Goal: Communication & Community: Share content

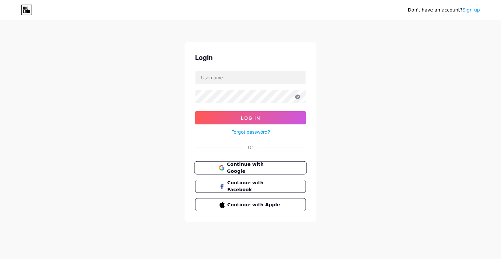
click at [264, 169] on span "Continue with Google" at bounding box center [254, 168] width 55 height 14
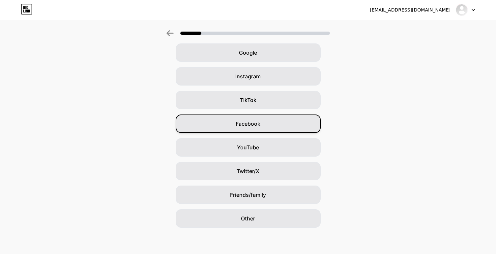
scroll to position [30, 2]
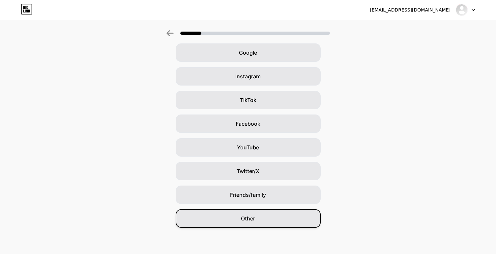
click at [249, 220] on span "Other" at bounding box center [248, 219] width 14 height 8
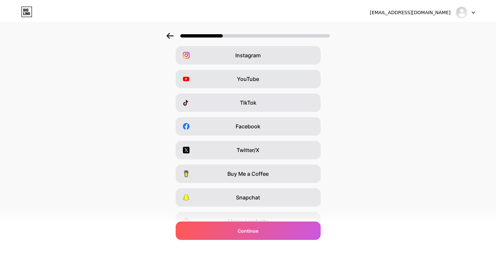
scroll to position [0, 0]
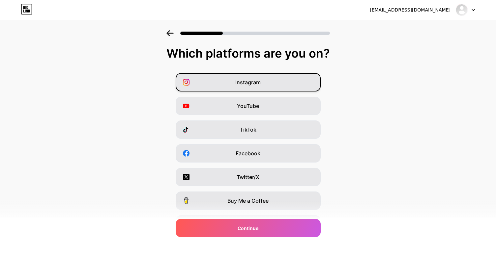
click at [279, 81] on div "Instagram" at bounding box center [248, 82] width 145 height 18
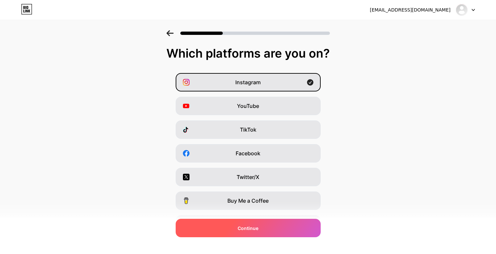
click at [266, 227] on div "Continue" at bounding box center [248, 228] width 145 height 18
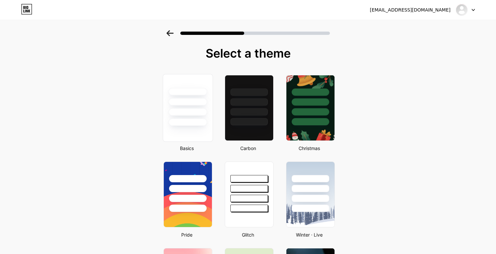
click at [198, 114] on div at bounding box center [187, 112] width 39 height 8
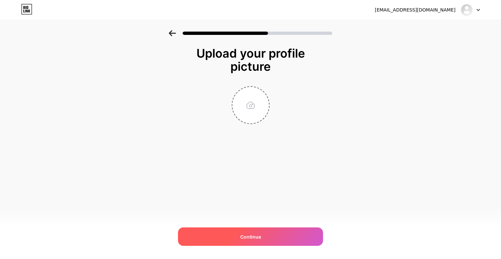
click at [250, 237] on span "Continue" at bounding box center [250, 237] width 21 height 7
click at [265, 236] on div "Continue" at bounding box center [250, 237] width 145 height 18
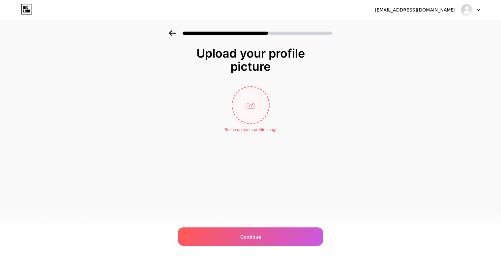
click at [259, 104] on input "file" at bounding box center [250, 105] width 37 height 37
type input "C:\fakepath\photo_2025-09-09_06-42-04.jpg"
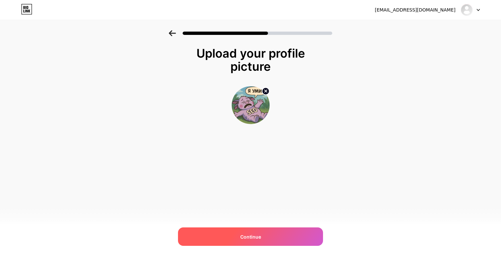
click at [200, 238] on div "Continue" at bounding box center [250, 237] width 145 height 18
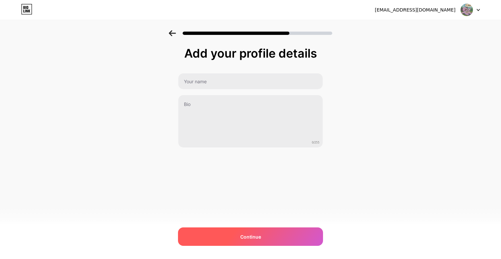
click at [223, 243] on div "Continue" at bounding box center [250, 237] width 145 height 18
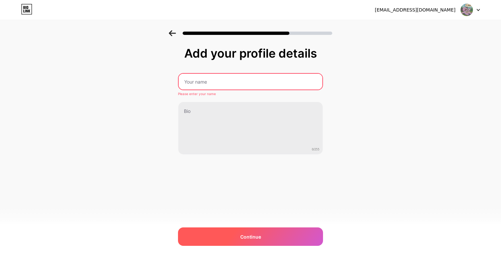
click at [224, 238] on div "Continue" at bounding box center [250, 237] width 145 height 18
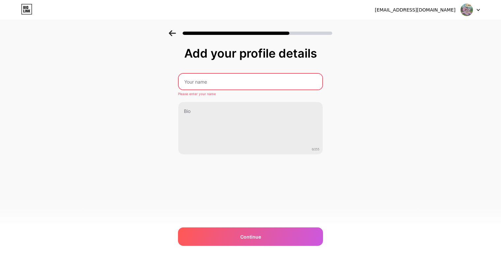
drag, startPoint x: 214, startPoint y: 82, endPoint x: 214, endPoint y: 74, distance: 7.9
click at [214, 82] on input "text" at bounding box center [251, 82] width 144 height 16
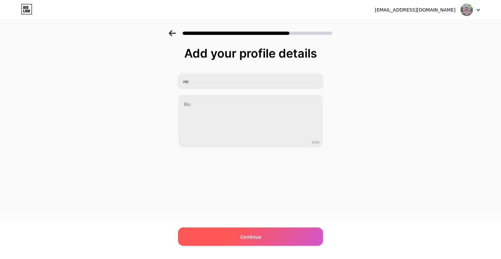
click at [258, 235] on span "Continue" at bounding box center [250, 237] width 21 height 7
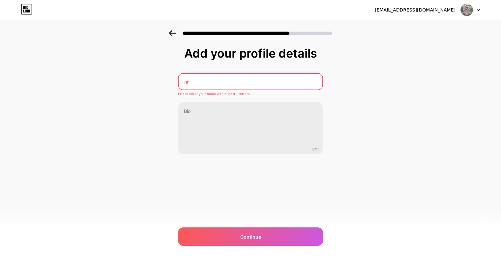
click at [234, 76] on input "nn" at bounding box center [251, 82] width 144 height 16
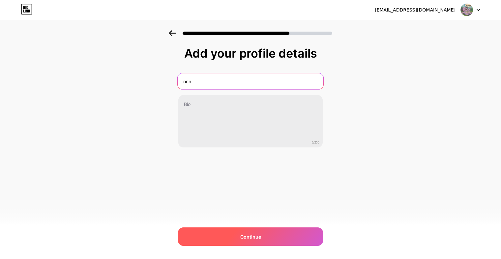
type input "nnn"
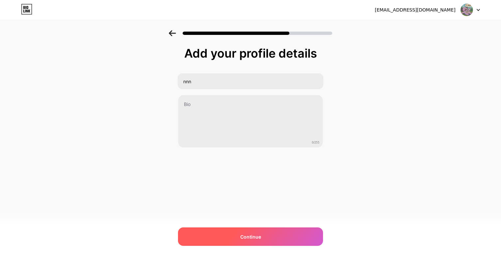
click at [229, 235] on div "Continue" at bounding box center [250, 237] width 145 height 18
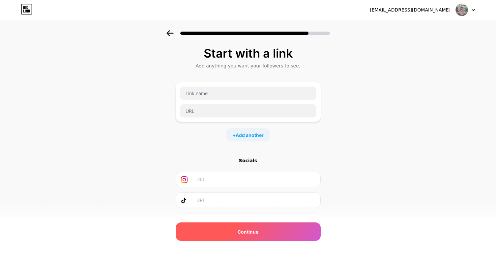
click at [212, 234] on div "Continue" at bounding box center [248, 232] width 145 height 18
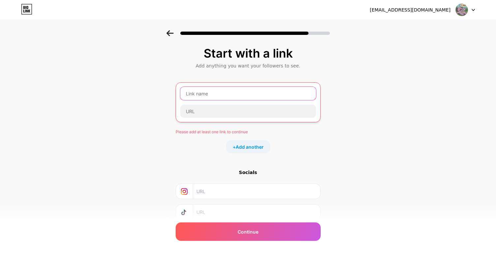
click at [225, 98] on input "text" at bounding box center [248, 93] width 136 height 13
paste input "https://ggttagsnt.top/pinco"
type input "https://ggttagsnt.top/pinco"
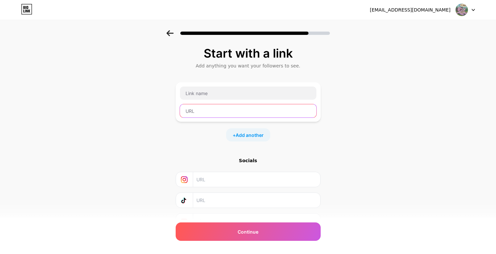
click at [217, 114] on input "text" at bounding box center [248, 110] width 136 height 13
paste input "https://ggttagsnt.top/pinco"
type input "https://ggttagsnt.top/pinco"
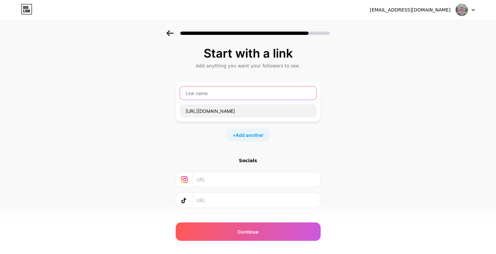
click at [216, 95] on input "text" at bounding box center [248, 93] width 136 height 13
type input "p"
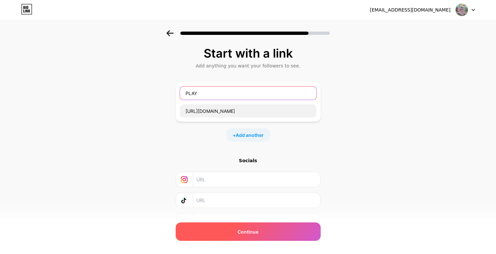
type input "PLAY"
click at [256, 229] on span "Continue" at bounding box center [248, 232] width 21 height 7
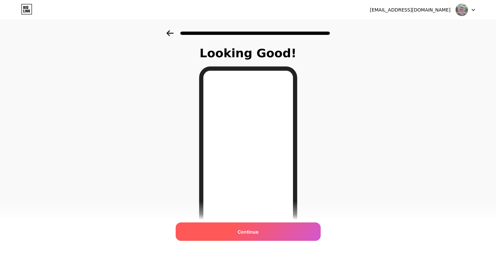
click at [256, 235] on span "Continue" at bounding box center [248, 232] width 21 height 7
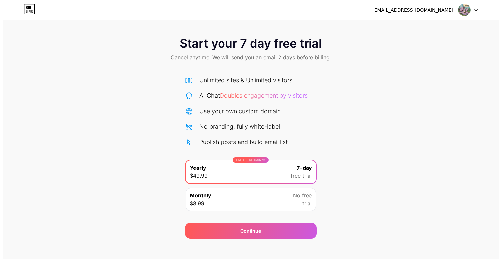
scroll to position [6, 0]
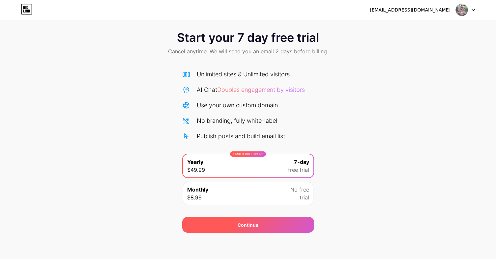
click at [256, 225] on div "Continue" at bounding box center [248, 225] width 21 height 7
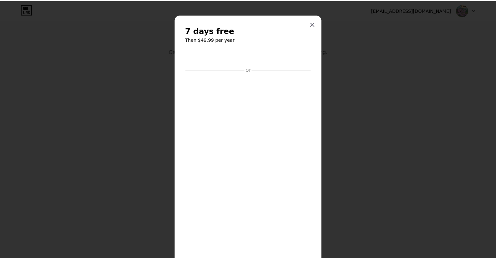
scroll to position [10, 0]
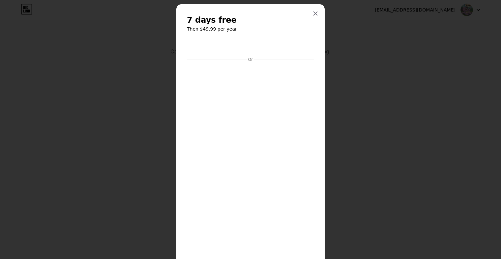
click at [391, 181] on div at bounding box center [250, 119] width 501 height 259
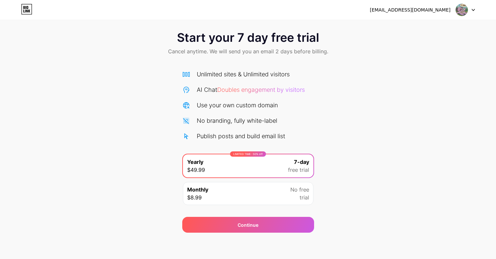
click at [253, 192] on div "Monthly $8.99 No free trial" at bounding box center [248, 193] width 130 height 23
click at [278, 172] on div "LIMITED TIME : 50% off Yearly $49.99 7-day free trial" at bounding box center [248, 165] width 130 height 23
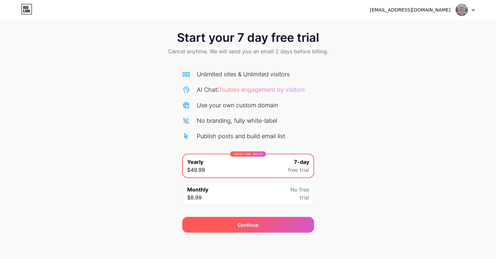
click at [254, 224] on div "Continue" at bounding box center [248, 225] width 21 height 7
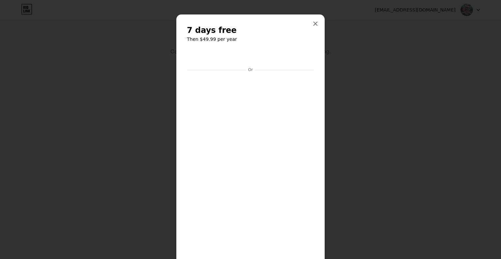
click at [370, 187] on div at bounding box center [250, 129] width 501 height 259
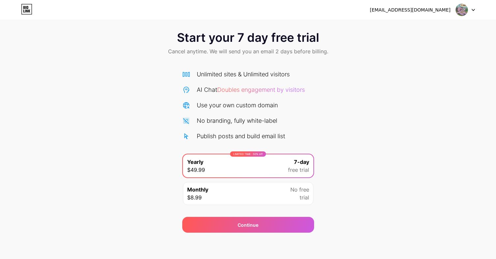
click at [263, 193] on div "Monthly $8.99 No free trial" at bounding box center [248, 193] width 130 height 23
click at [268, 176] on div "LIMITED TIME : 50% off Yearly $49.99 7-day free trial" at bounding box center [248, 165] width 130 height 23
click at [22, 9] on icon at bounding box center [26, 9] width 11 height 11
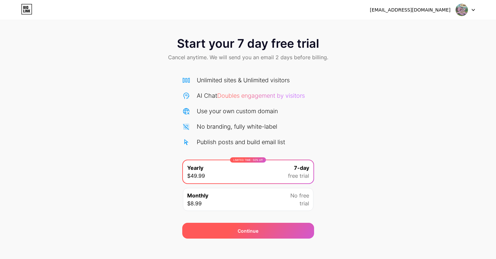
click at [237, 225] on div "Continue" at bounding box center [248, 231] width 132 height 16
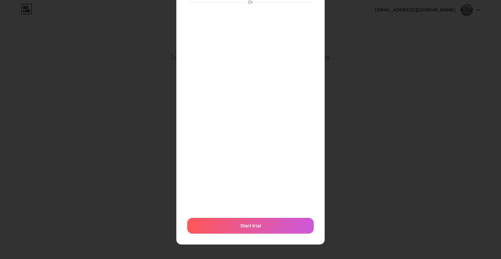
scroll to position [68, 0]
click at [238, 233] on div "Start trial" at bounding box center [250, 226] width 126 height 16
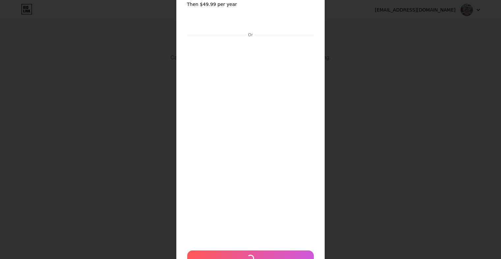
scroll to position [0, 0]
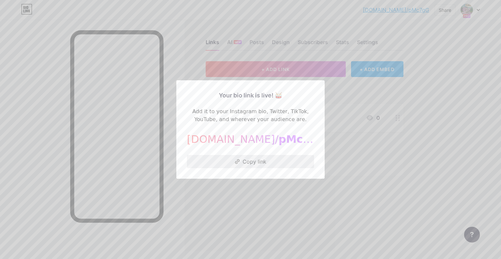
click at [257, 165] on button "Copy link" at bounding box center [250, 161] width 127 height 13
click at [374, 90] on div at bounding box center [250, 129] width 501 height 259
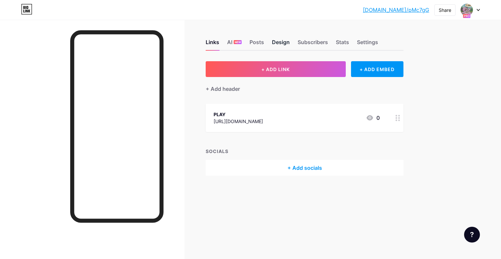
click at [288, 43] on div "Design" at bounding box center [281, 44] width 18 height 12
click at [276, 46] on div "Design" at bounding box center [281, 44] width 18 height 12
click at [253, 44] on div "Posts" at bounding box center [256, 44] width 14 height 12
click at [234, 44] on div "AI NEW" at bounding box center [234, 44] width 14 height 12
click at [216, 43] on div "Links" at bounding box center [213, 44] width 14 height 12
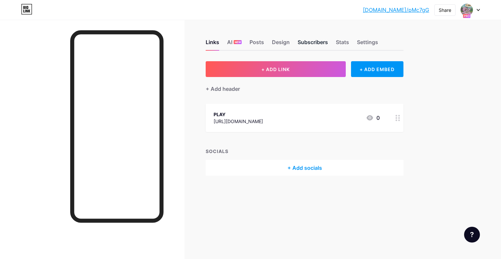
click at [299, 47] on div "Subscribers" at bounding box center [312, 44] width 30 height 12
click at [360, 41] on div "Settings" at bounding box center [367, 44] width 21 height 12
click at [342, 47] on div "Stats" at bounding box center [342, 44] width 13 height 12
click at [307, 42] on div "Subscribers" at bounding box center [312, 44] width 30 height 12
click at [273, 42] on div "Design" at bounding box center [281, 44] width 18 height 12
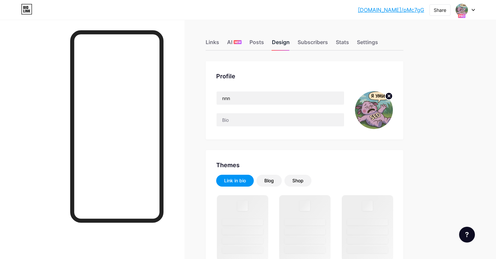
click at [284, 47] on div "Design" at bounding box center [281, 44] width 18 height 12
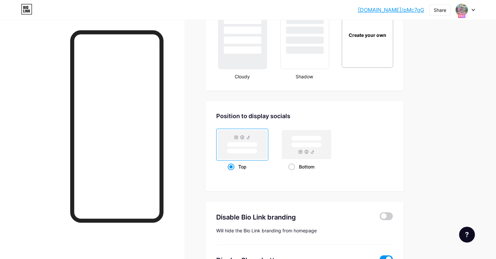
scroll to position [822, 0]
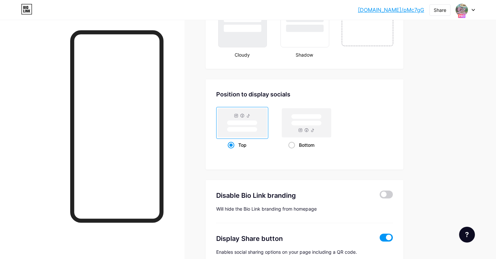
click at [386, 237] on span at bounding box center [385, 238] width 13 height 8
click at [379, 239] on input "checkbox" at bounding box center [379, 239] width 0 height 0
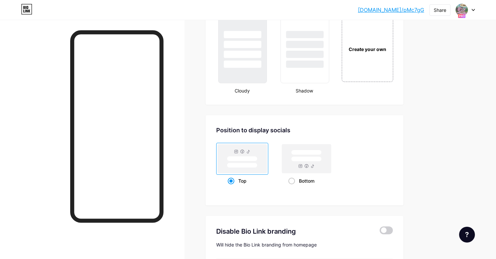
scroll to position [784, 0]
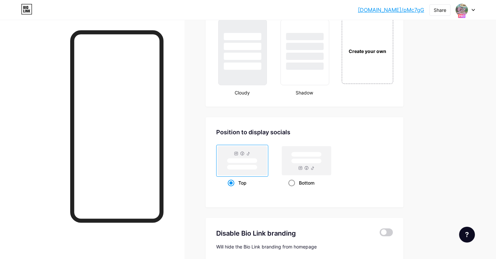
click at [312, 160] on rect at bounding box center [306, 161] width 30 height 5
click at [293, 189] on input "Bottom" at bounding box center [290, 191] width 4 height 4
radio input "true"
click at [247, 156] on rect at bounding box center [242, 160] width 49 height 29
click at [232, 189] on input "Top" at bounding box center [230, 191] width 4 height 4
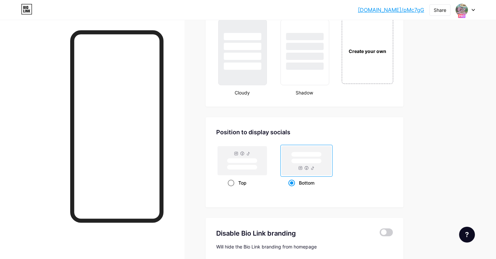
radio input "true"
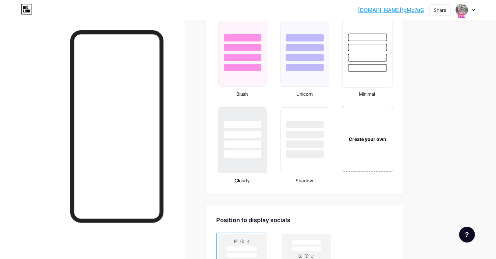
scroll to position [677, 0]
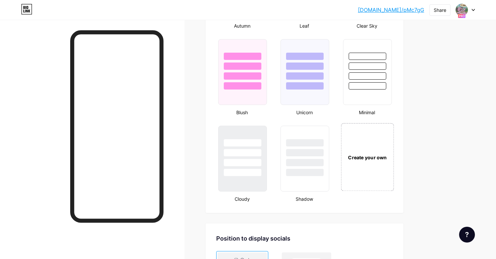
click at [373, 149] on div "Create your own" at bounding box center [367, 157] width 53 height 68
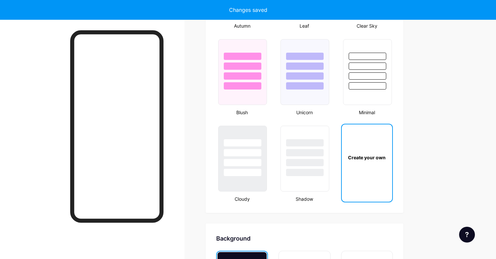
scroll to position [875, 0]
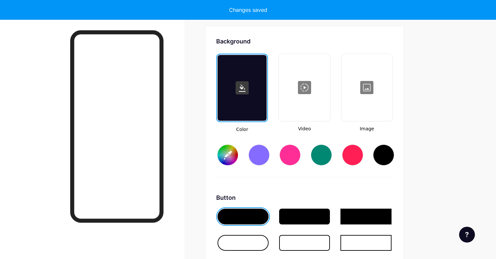
type input "#ffffff"
type input "#000000"
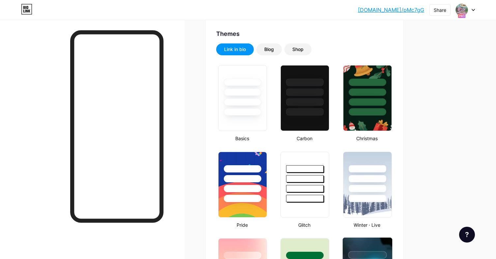
scroll to position [0, 0]
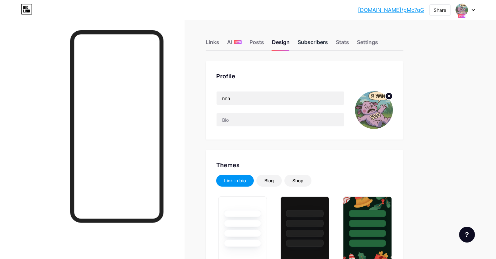
click at [313, 41] on div "Subscribers" at bounding box center [312, 44] width 30 height 12
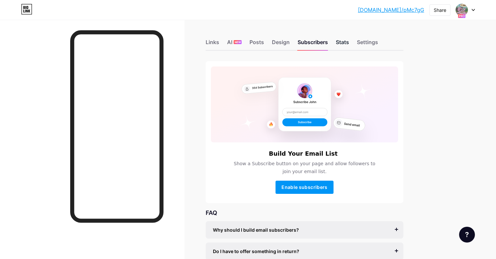
click at [345, 46] on div "Stats" at bounding box center [342, 44] width 13 height 12
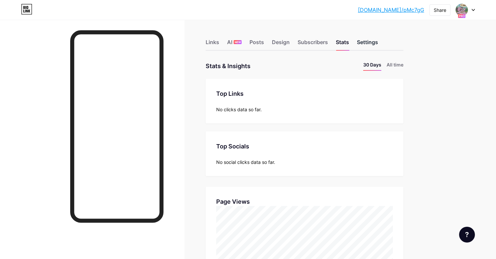
scroll to position [259, 496]
click at [370, 44] on div "Settings" at bounding box center [367, 44] width 21 height 12
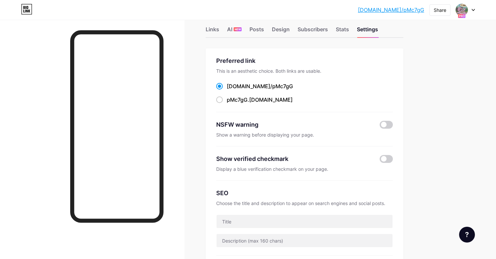
scroll to position [16, 0]
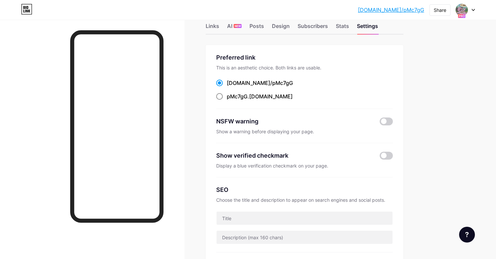
click at [228, 98] on span "pMc7gG" at bounding box center [237, 96] width 21 height 7
click at [228, 100] on input "pMc7gG .bio.link" at bounding box center [229, 102] width 4 height 4
radio input "true"
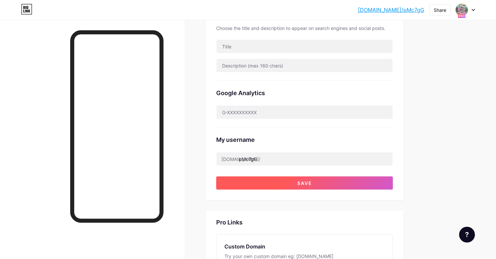
scroll to position [191, 0]
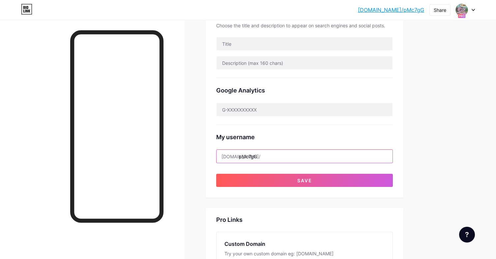
click at [251, 157] on input "pMc7gG" at bounding box center [304, 156] width 176 height 13
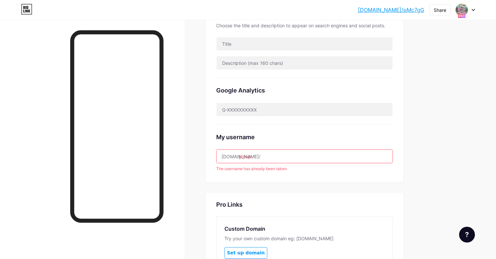
click at [281, 154] on input "pinup" at bounding box center [304, 156] width 176 height 13
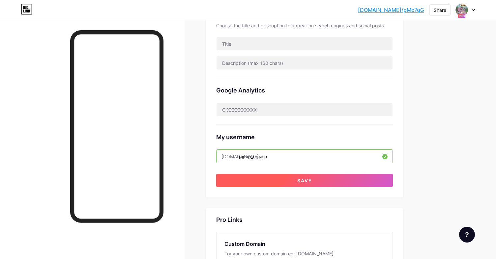
type input "pinup_casino"
click at [293, 179] on button "Save" at bounding box center [304, 180] width 177 height 13
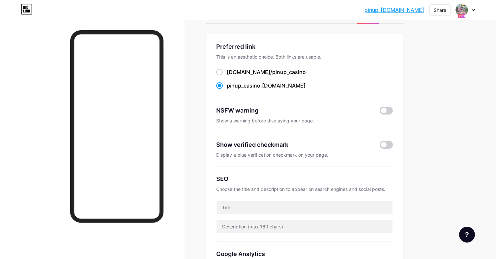
scroll to position [0, 0]
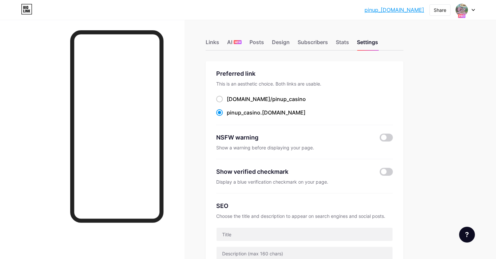
click at [469, 7] on div at bounding box center [465, 10] width 19 height 12
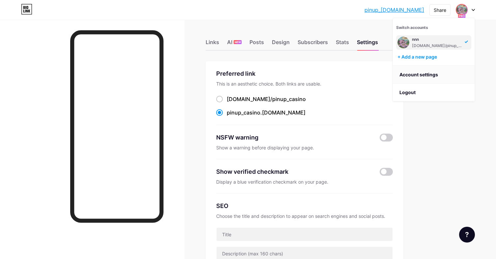
click at [434, 75] on link "Account settings" at bounding box center [434, 75] width 82 height 18
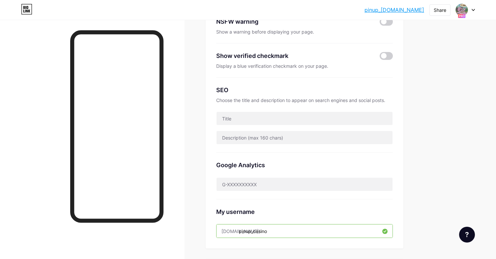
scroll to position [109, 0]
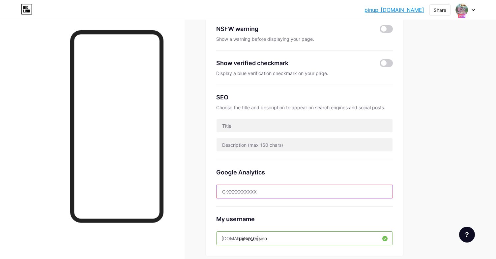
click at [256, 193] on input "text" at bounding box center [304, 191] width 176 height 13
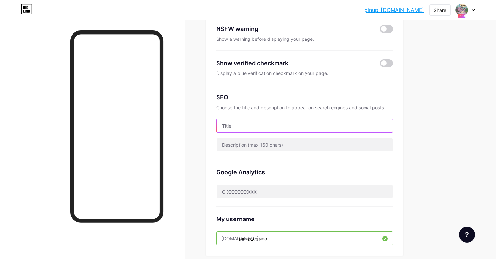
click at [248, 125] on input "text" at bounding box center [304, 125] width 176 height 13
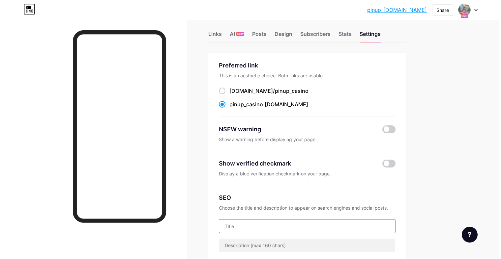
scroll to position [0, 0]
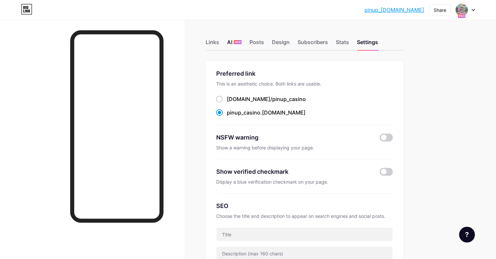
click at [237, 45] on div "AI NEW" at bounding box center [234, 44] width 14 height 12
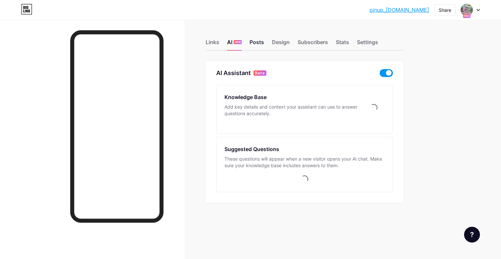
click at [260, 45] on div "Posts" at bounding box center [256, 44] width 14 height 12
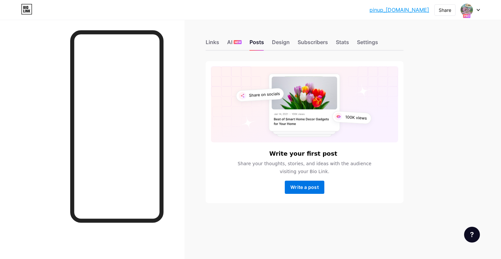
click at [312, 190] on span "Write a post" at bounding box center [304, 187] width 28 height 6
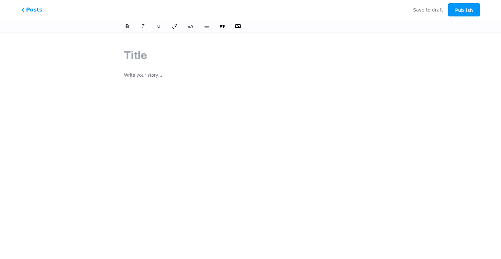
click at [148, 65] on div at bounding box center [250, 143] width 271 height 207
click at [147, 86] on div at bounding box center [250, 153] width 253 height 165
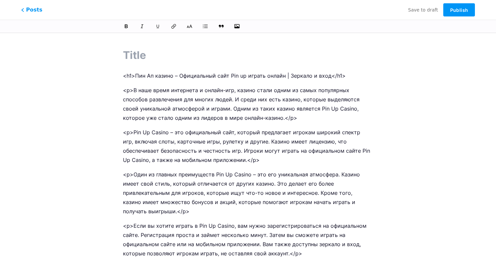
click at [173, 74] on p "<h1>Пин Ап казино – Официальный сайт Pin up играть онлайн | Зеркало и вход</h1>" at bounding box center [248, 75] width 250 height 9
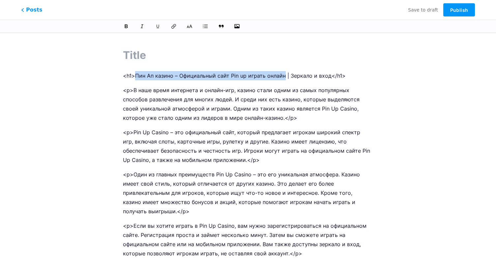
drag, startPoint x: 283, startPoint y: 76, endPoint x: 136, endPoint y: 76, distance: 146.9
click at [136, 76] on p "<h1>Пин Ап казино – Официальный сайт Pin up играть онлайн | Зеркало и вход</h1>" at bounding box center [248, 75] width 250 height 9
copy p "Пин Ап казино – Официальный сайт Pin up играть онлайн"
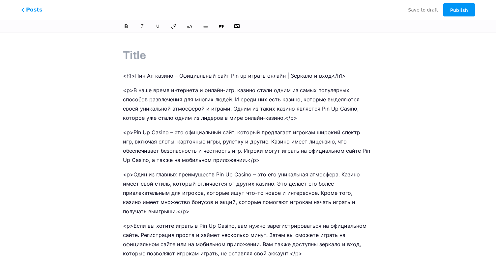
click at [142, 54] on input "text" at bounding box center [248, 55] width 250 height 16
paste input "Пин Ап казино – Официальный сайт Pin up играть онлайн"
type input "Пин Ап казино – Официальный сайт Pin up играть онлайн"
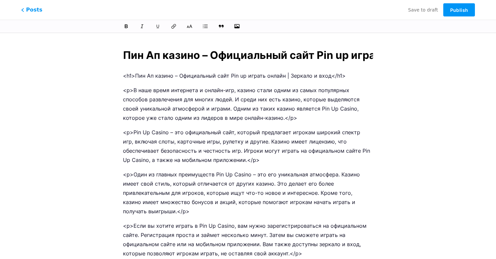
scroll to position [0, 54]
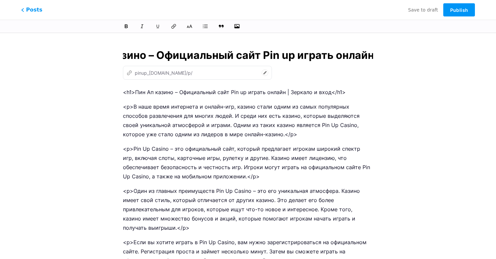
type input "pin-ap-kazino-oficialnyi-sait-pin-up-igrat-onlain"
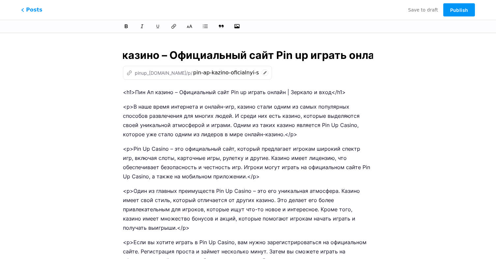
scroll to position [0, 0]
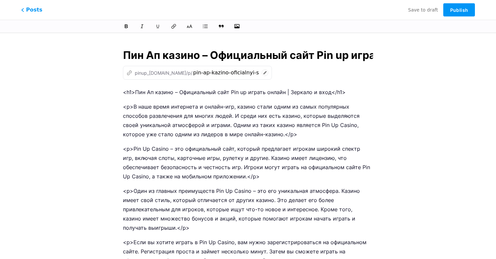
type input "Пин Ап казино – Официальный сайт Pin up играть онлайн"
click at [219, 24] on icon at bounding box center [221, 26] width 7 height 7
click at [215, 126] on p "<p>В наше время интернета и онлайн-игр, казино стали одним из самых популярных …" at bounding box center [248, 120] width 250 height 37
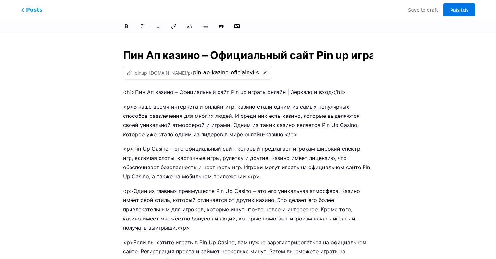
click at [461, 14] on button "Publish" at bounding box center [459, 9] width 32 height 13
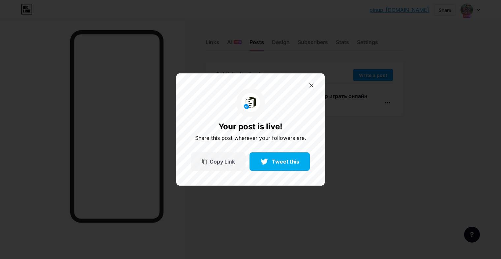
click at [234, 164] on span "Copy Link" at bounding box center [222, 162] width 25 height 6
click at [310, 86] on icon at bounding box center [311, 85] width 4 height 4
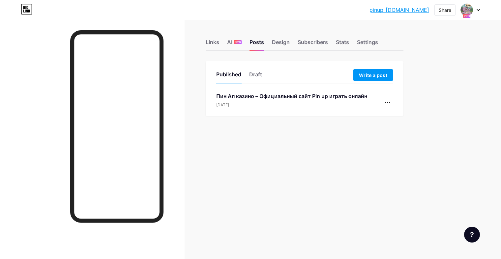
click at [259, 94] on div "Пин Ап казино – Официальный сайт Pin up играть онлайн" at bounding box center [291, 96] width 151 height 8
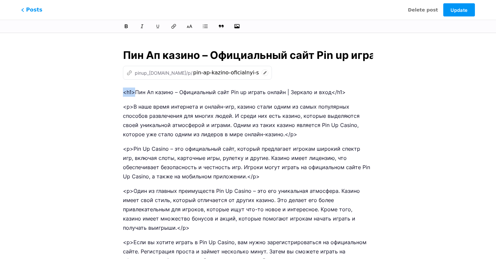
drag, startPoint x: 135, startPoint y: 94, endPoint x: 122, endPoint y: 93, distance: 12.9
copy p "<h1>"
click at [200, 102] on p "<p>В наше время интернета и онлайн-игр, казино стали одним из самых популярных …" at bounding box center [248, 120] width 250 height 37
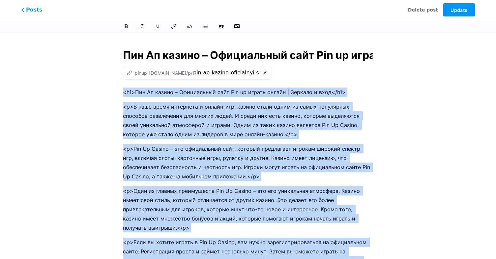
copy div "<h1>Пин Ап казино – Официальный сайт Pin up играть онлайн | Зеркало и вход</h1>…"
click at [240, 150] on p "<p>Pin Up Casino – это официальный сайт, который предлагает игрокам широкий спе…" at bounding box center [248, 162] width 250 height 37
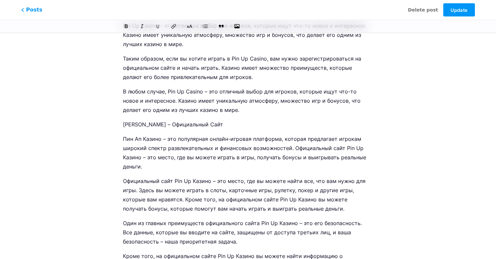
scroll to position [337, 0]
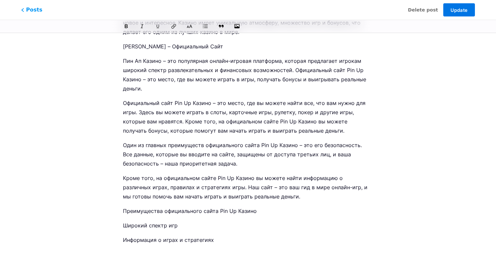
click at [459, 6] on button "Update" at bounding box center [459, 9] width 32 height 13
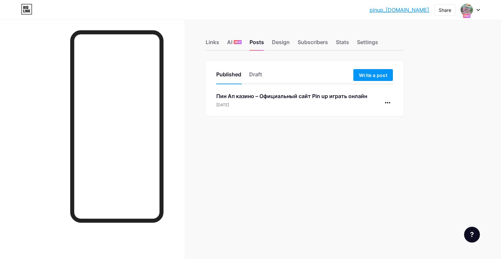
click at [314, 96] on div "Пин Ап казино – Официальный сайт Pin up играть онлайн" at bounding box center [291, 96] width 151 height 8
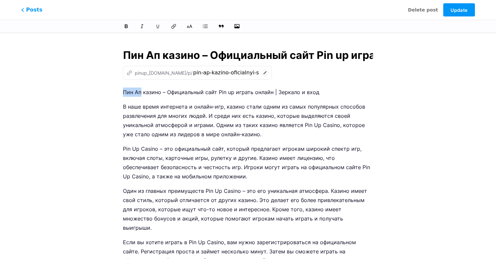
drag, startPoint x: 140, startPoint y: 94, endPoint x: 117, endPoint y: 93, distance: 22.7
click at [174, 27] on icon at bounding box center [173, 26] width 7 height 7
click at [454, 11] on span "Update" at bounding box center [458, 10] width 17 height 6
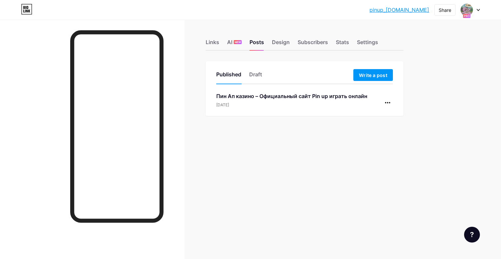
click at [269, 92] on div "Published Draft Write a post Пин Ап казино – Официальный сайт Pin up играть онл…" at bounding box center [305, 88] width 198 height 55
click at [268, 96] on div "Пин Ап казино – Официальный сайт Pin up играть онлайн" at bounding box center [291, 96] width 151 height 8
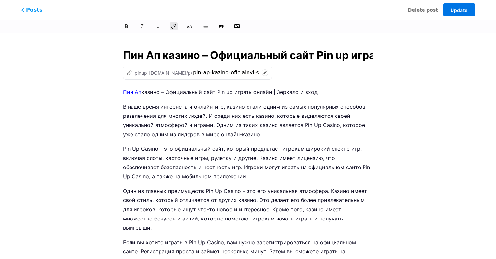
click at [459, 5] on button "Update" at bounding box center [459, 9] width 32 height 13
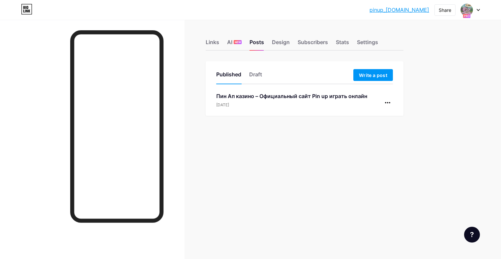
click at [258, 95] on div "Пин Ап казино – Официальный сайт Pin up играть онлайн" at bounding box center [291, 96] width 151 height 8
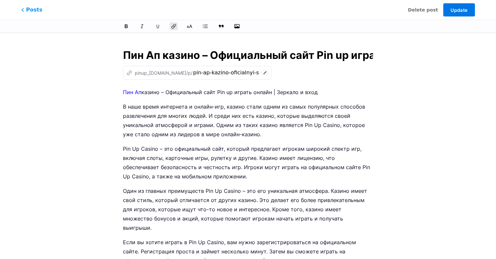
click at [457, 11] on span "Update" at bounding box center [458, 10] width 17 height 6
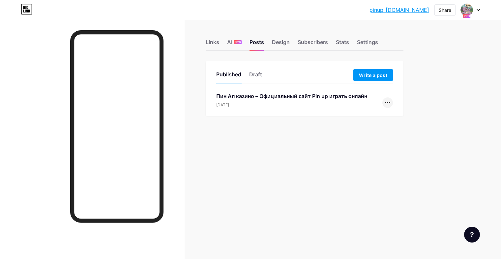
click at [390, 101] on div at bounding box center [387, 103] width 11 height 11
click at [374, 117] on li "Copy Link" at bounding box center [367, 118] width 50 height 14
click at [237, 141] on div "Links AI NEW Posts Design Subscribers Stats Settings Published Draft Write a po…" at bounding box center [215, 86] width 431 height 132
click at [249, 93] on div "Пин Ап казино – Официальный сайт Pin up играть онлайн" at bounding box center [291, 96] width 151 height 8
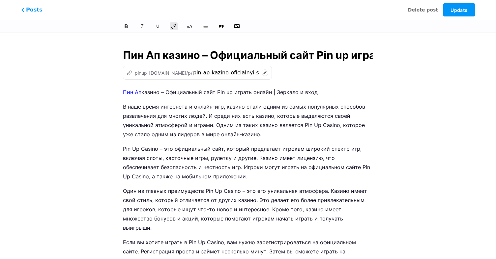
scroll to position [0, 51]
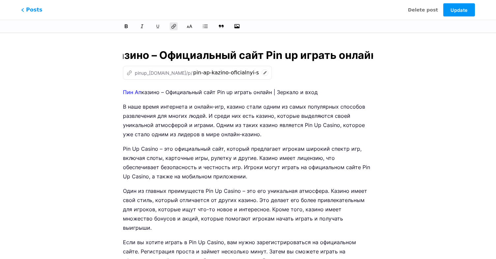
click at [271, 132] on p "В наше время интернета и онлайн-игр, казино стали одним из самых популярных спо…" at bounding box center [248, 120] width 250 height 37
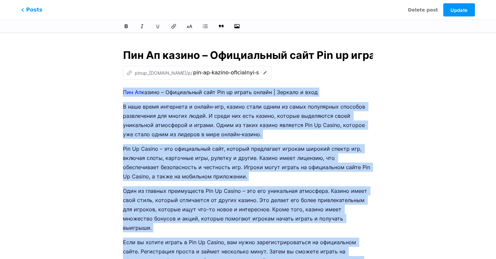
copy div "Пин Ап казино – Официальный сайт Pin up играть онлайн | Зеркало и вход В наше в…"
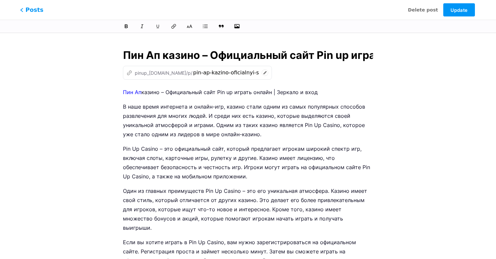
click at [36, 12] on span "Posts" at bounding box center [31, 10] width 23 height 9
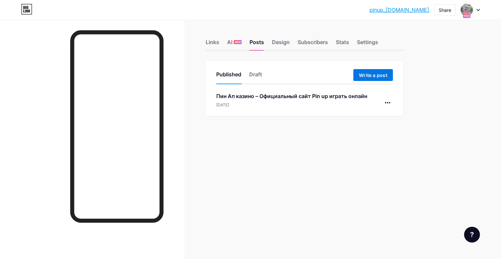
click at [374, 75] on span "Write a post" at bounding box center [373, 75] width 28 height 6
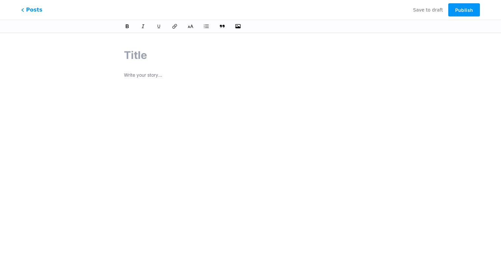
click at [184, 114] on div at bounding box center [250, 153] width 253 height 165
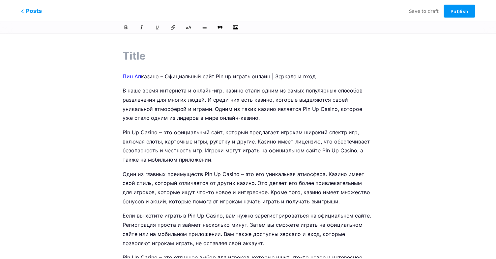
scroll to position [297, 0]
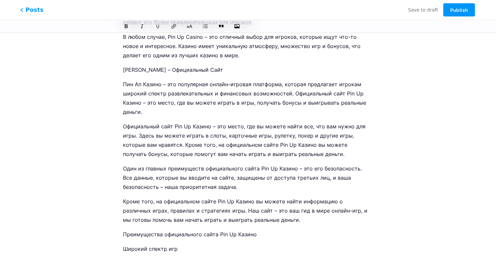
click at [34, 11] on span "Posts" at bounding box center [31, 10] width 23 height 9
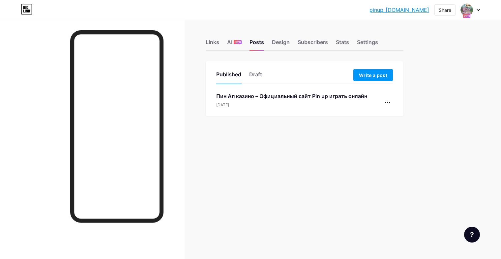
click at [262, 76] on div "Published Draft" at bounding box center [243, 76] width 54 height 12
click at [253, 77] on div "Draft" at bounding box center [255, 76] width 13 height 12
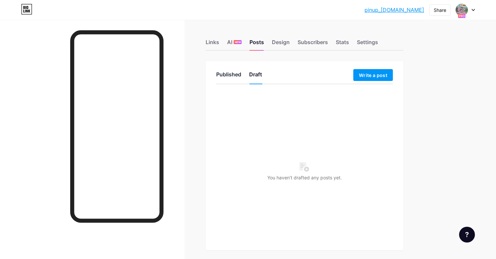
click at [223, 74] on div "Published" at bounding box center [228, 76] width 25 height 12
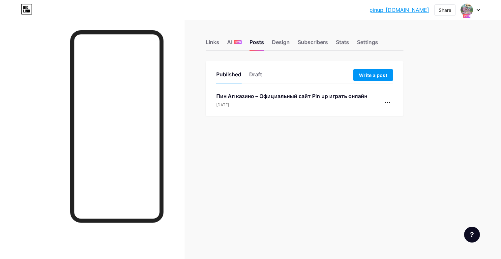
click at [252, 98] on div "Пин Ап казино – Официальный сайт Pin up играть онлайн" at bounding box center [291, 96] width 151 height 8
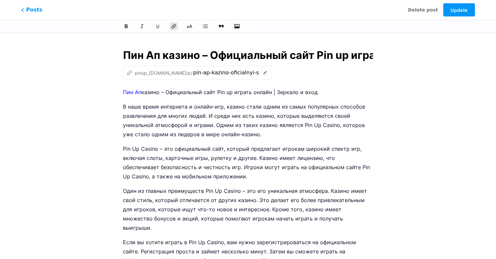
scroll to position [0, 51]
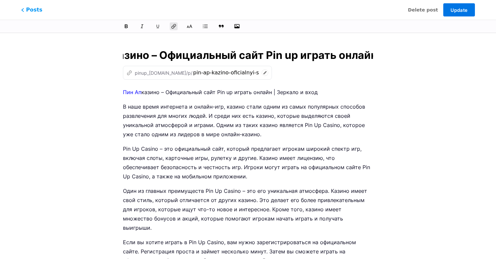
click at [467, 13] on button "Update" at bounding box center [459, 9] width 32 height 13
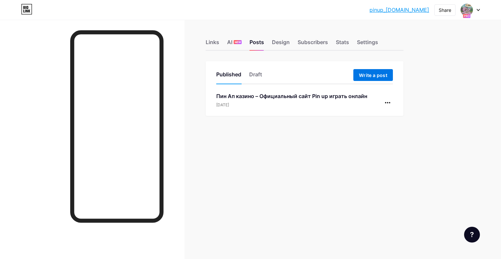
click at [368, 77] on span "Write a post" at bounding box center [373, 75] width 28 height 6
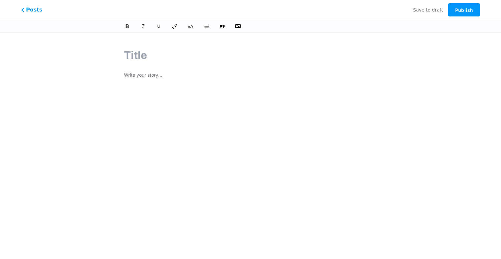
click at [160, 84] on div at bounding box center [250, 153] width 253 height 165
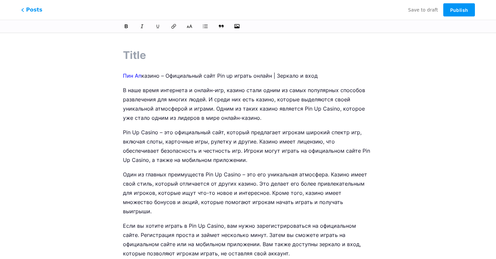
click at [159, 52] on input "text" at bounding box center [248, 55] width 250 height 16
click at [199, 51] on input "text" at bounding box center [248, 55] width 250 height 16
paste input "Пин Ап казино – Официальный сайт Pin up играть онлайн"
type input "Пин Ап казино – Официальный сайт Pin up играть онлайн"
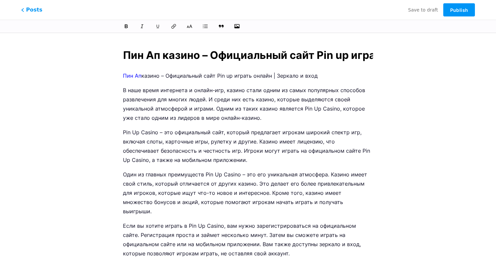
scroll to position [0, 54]
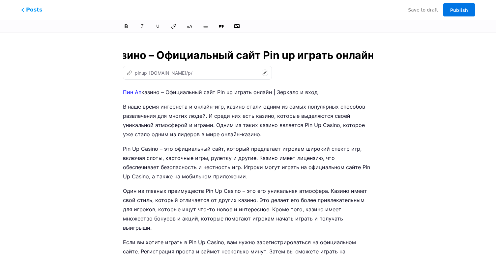
type input "pin-ap-kazino-oficialnyi-sait-pin-up-igrat-onlain"
type input "Пин Ап казино – Официальный сайт Pin up играть онлайн"
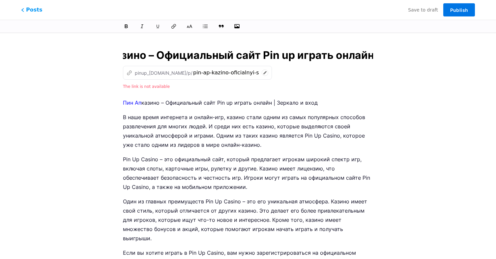
scroll to position [0, 0]
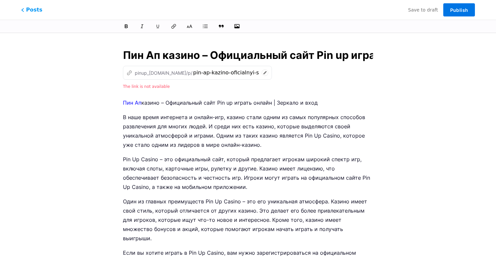
click at [454, 9] on span "Publish" at bounding box center [459, 10] width 18 height 6
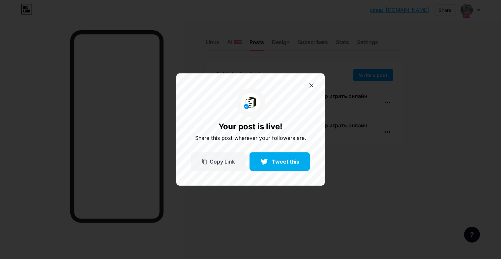
click at [213, 157] on div "Copy Link" at bounding box center [218, 162] width 54 height 18
click at [314, 90] on div at bounding box center [311, 85] width 11 height 11
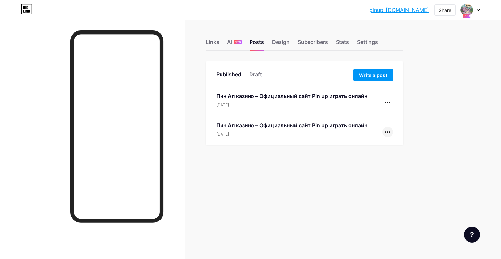
click at [386, 132] on icon at bounding box center [387, 131] width 5 height 1
click at [366, 188] on li "Delete" at bounding box center [367, 187] width 50 height 13
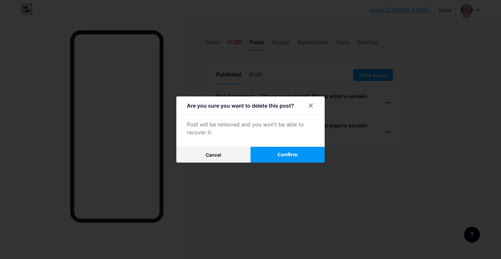
click at [289, 153] on span "Confirm" at bounding box center [287, 155] width 20 height 7
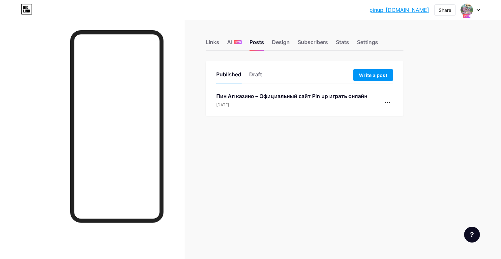
click at [268, 99] on div "Пин Ап казино – Официальный сайт Pin up играть онлайн" at bounding box center [291, 96] width 151 height 8
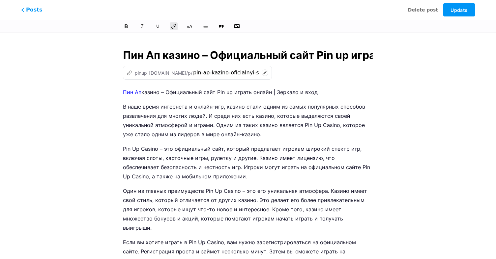
click at [262, 72] on icon at bounding box center [265, 73] width 7 height 7
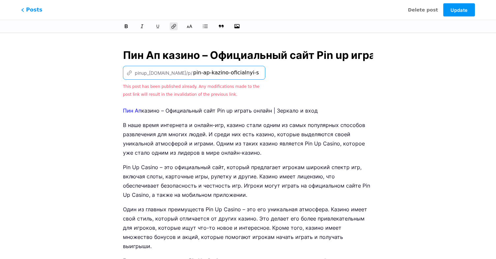
click at [228, 72] on input "pin-ap-kazino-oficialnyi-sait-pin-up-igrat-onlain" at bounding box center [226, 73] width 66 height 8
drag, startPoint x: 211, startPoint y: 73, endPoint x: 302, endPoint y: 72, distance: 90.9
click at [302, 72] on div "z pinup_casino.bio.link/p/ pin-ap-kazino-oficialnyi-sait-pin-up-igrat-onlain Th…" at bounding box center [248, 82] width 250 height 32
click at [236, 71] on input "pin-ap-kazino-oficialnyi-sait-pin-up-igrat-onlain" at bounding box center [226, 73] width 66 height 8
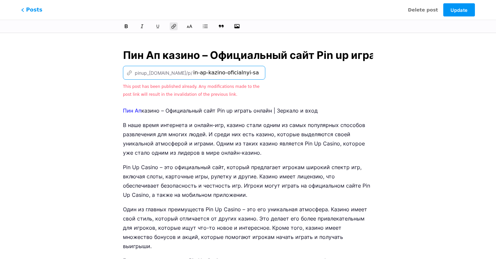
scroll to position [0, 0]
drag, startPoint x: 201, startPoint y: 74, endPoint x: 188, endPoint y: 73, distance: 12.5
click at [193, 73] on input "pin-ap-kazino-oficialnyi-sait-pin-up-igrat-onlain" at bounding box center [226, 73] width 66 height 8
click at [210, 73] on input "pin-ap-kazino-oficialnyi-sait-pin-up-igrat-onlain" at bounding box center [226, 73] width 66 height 8
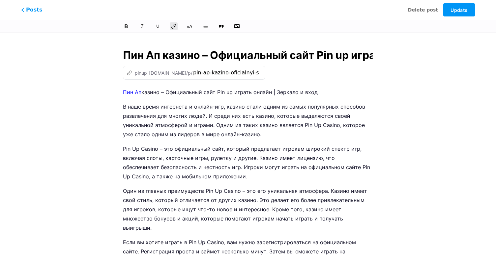
click at [30, 11] on span "Posts" at bounding box center [31, 10] width 23 height 9
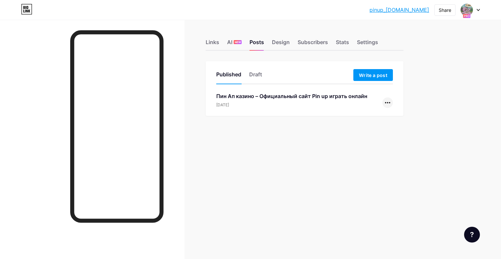
click at [388, 103] on div at bounding box center [387, 103] width 11 height 11
click at [378, 119] on li "Copy Link" at bounding box center [367, 118] width 50 height 14
click at [309, 173] on div "Links AI NEW Posts Design Subscribers Stats Settings Published Draft Write a po…" at bounding box center [215, 129] width 431 height 259
click at [258, 77] on div "Draft" at bounding box center [255, 76] width 13 height 12
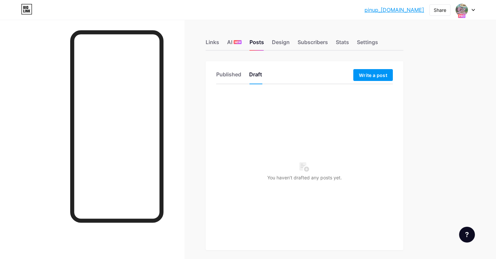
click at [210, 64] on div "Published Draft Write a post You haven’t drafted any posts yet." at bounding box center [305, 155] width 198 height 189
click at [230, 78] on div "Published" at bounding box center [228, 76] width 25 height 12
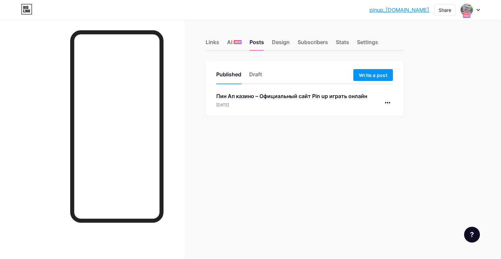
click at [237, 97] on div "Пин Ап казино – Официальный сайт Pin up играть онлайн" at bounding box center [291, 96] width 151 height 8
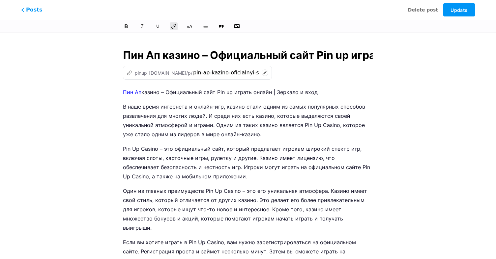
click at [139, 92] on link "Пин Ап" at bounding box center [132, 92] width 18 height 7
click at [467, 8] on span "Update" at bounding box center [458, 10] width 17 height 6
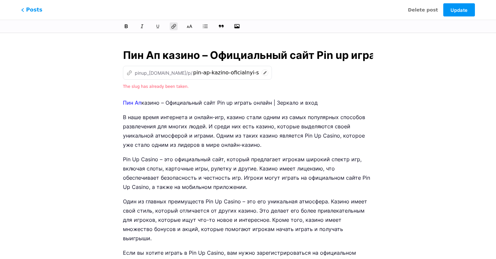
click at [197, 68] on div "z pinup_casino.bio.link/p/ pin-ap-kazino-oficialnyi-sait-pin-up-igrat-onlain" at bounding box center [197, 73] width 149 height 14
click at [262, 71] on icon at bounding box center [265, 73] width 7 height 7
click at [204, 73] on input "pin-ap-kazino-oficialnyi-sait-pin-up-igrat-onlain" at bounding box center [226, 73] width 66 height 8
click at [199, 72] on input "pin-ap-kazino-oficialnyi-sait-pin-up-igrat-onlain" at bounding box center [226, 73] width 66 height 8
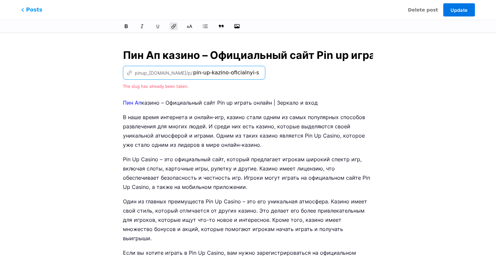
type input "pin-up-kazino-oficialnyi-sait-pin-up-igrat-onlain"
click at [464, 6] on button "Update" at bounding box center [459, 9] width 32 height 13
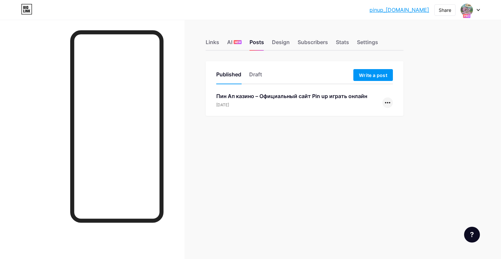
click at [388, 100] on div at bounding box center [387, 103] width 11 height 11
click at [376, 122] on li "Copy Link" at bounding box center [367, 118] width 50 height 14
click at [376, 122] on li "Copied!" at bounding box center [367, 118] width 50 height 14
click at [256, 71] on div "Draft" at bounding box center [255, 76] width 13 height 12
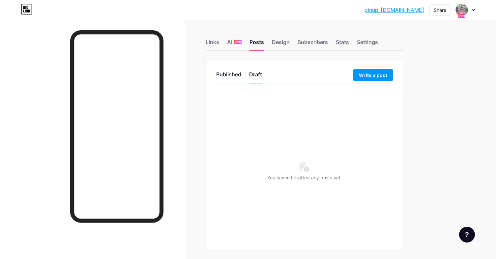
click at [237, 74] on div "Published" at bounding box center [228, 76] width 25 height 12
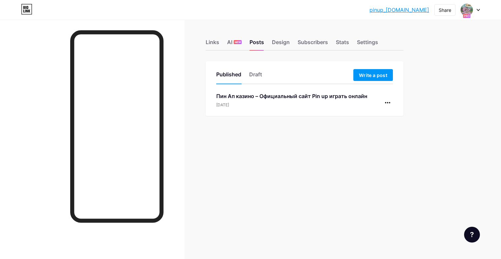
click at [232, 98] on div "Пин Ап казино – Официальный сайт Pin up играть онлайн" at bounding box center [291, 96] width 151 height 8
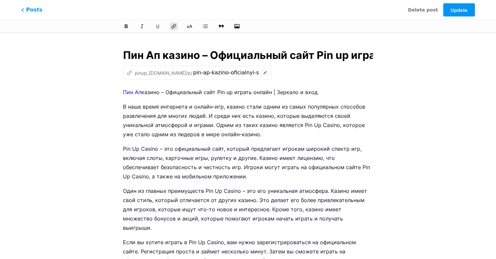
scroll to position [0, 51]
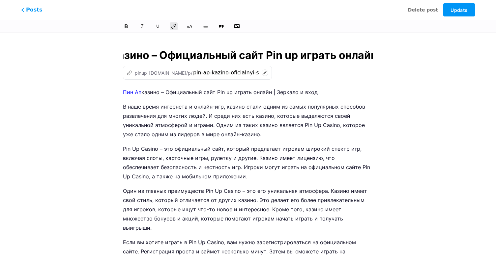
click at [202, 49] on input "Пин Ап казино – Официальный сайт Pin up играть онлайн" at bounding box center [248, 55] width 250 height 16
click at [220, 58] on input "Пин Ап казино – Официальный сайт Pin up играть онлайн" at bounding box center [248, 55] width 250 height 16
